Goal: Information Seeking & Learning: Learn about a topic

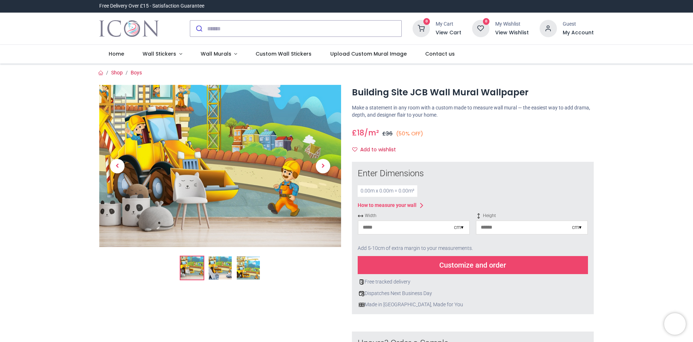
click at [251, 265] on img at bounding box center [248, 267] width 23 height 23
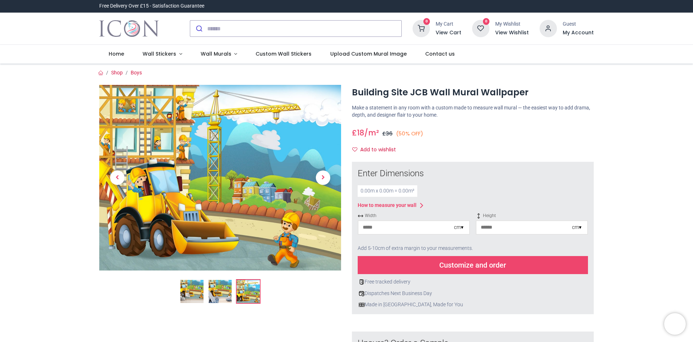
click at [199, 194] on img at bounding box center [220, 177] width 242 height 185
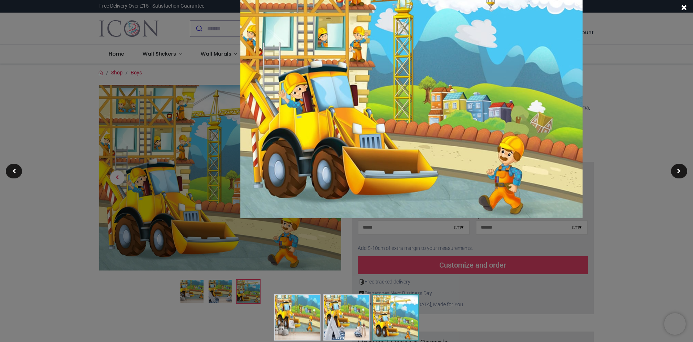
drag, startPoint x: 347, startPoint y: 107, endPoint x: 344, endPoint y: 118, distance: 11.3
click at [347, 107] on img at bounding box center [411, 87] width 342 height 262
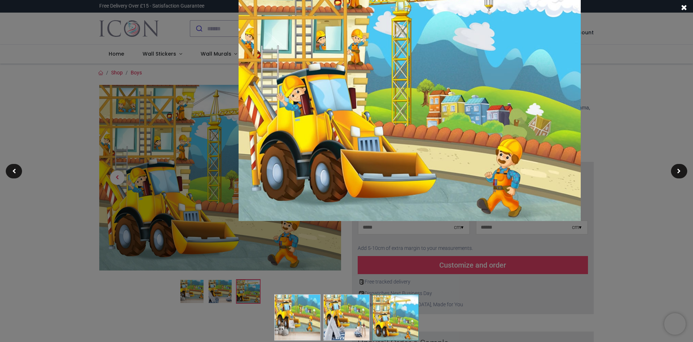
click at [349, 304] on img at bounding box center [346, 317] width 46 height 46
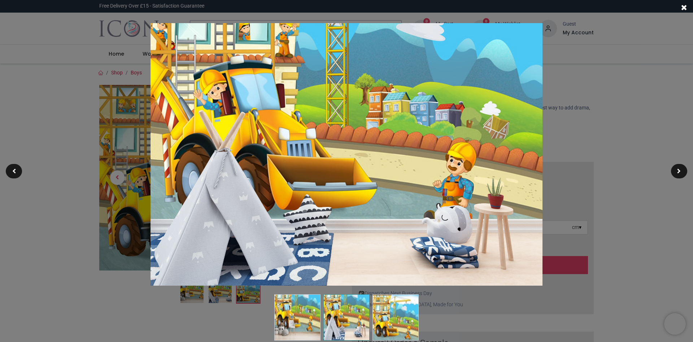
click at [379, 303] on img at bounding box center [395, 317] width 46 height 46
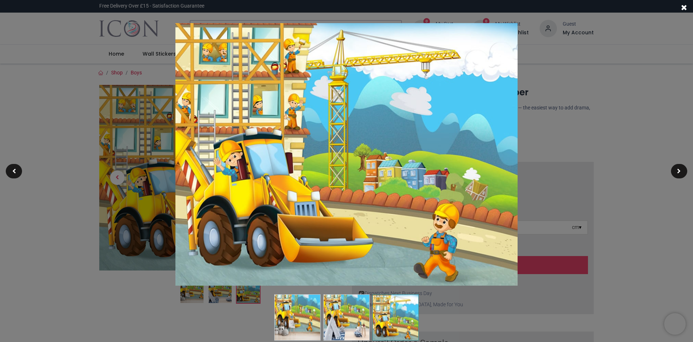
click at [302, 313] on img at bounding box center [297, 317] width 46 height 46
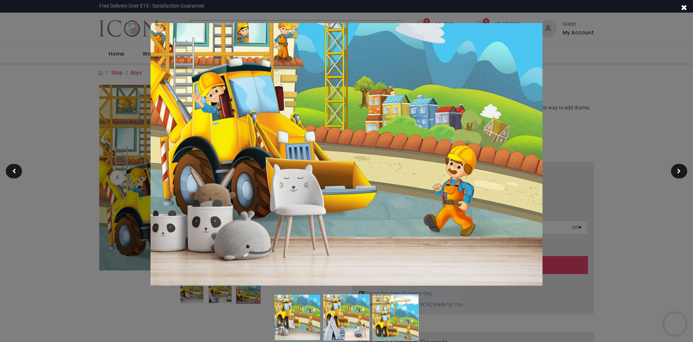
click at [337, 310] on img at bounding box center [346, 317] width 46 height 46
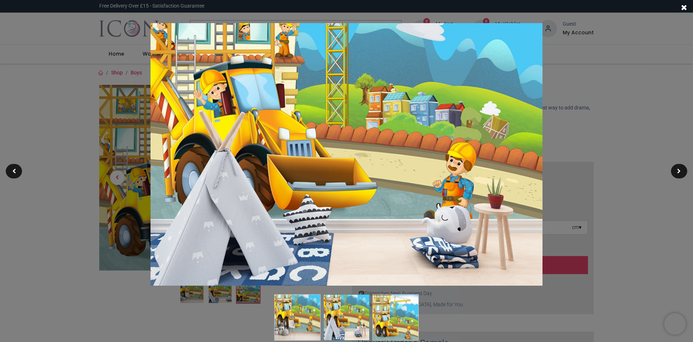
click at [411, 315] on img at bounding box center [395, 317] width 46 height 46
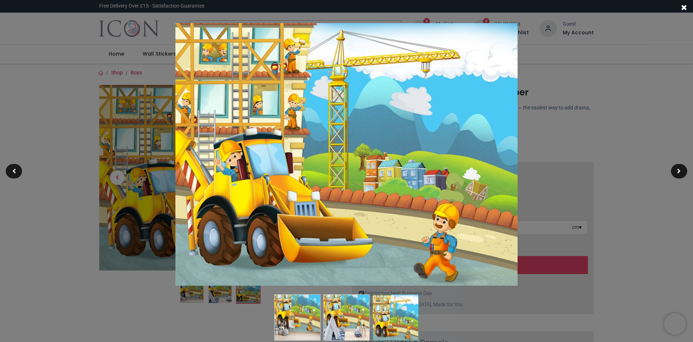
click at [685, 4] on span at bounding box center [684, 8] width 6 height 8
